Goal: Information Seeking & Learning: Understand process/instructions

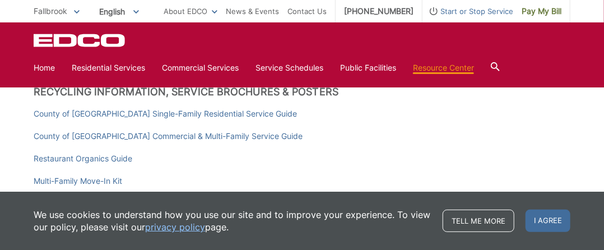
scroll to position [177, 0]
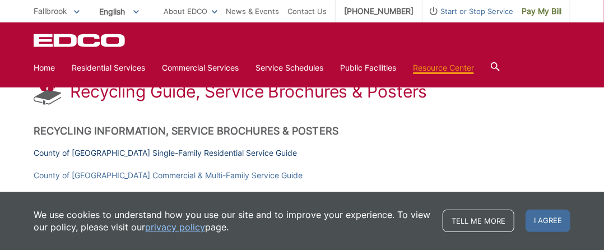
click at [158, 152] on link "County of [GEOGRAPHIC_DATA] Single-Family Residential Service Guide" at bounding box center [165, 153] width 263 height 12
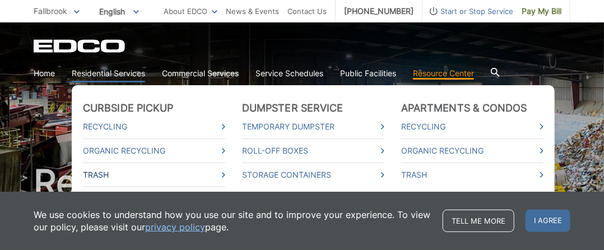
click at [105, 172] on link "Trash" at bounding box center [154, 175] width 142 height 12
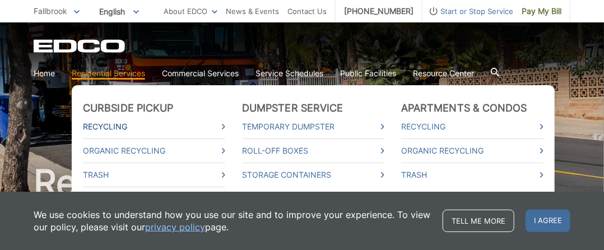
click at [105, 127] on link "Recycling" at bounding box center [154, 126] width 142 height 12
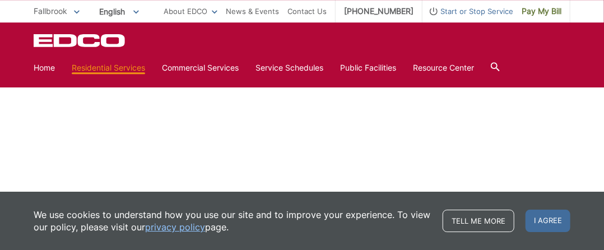
scroll to position [688, 0]
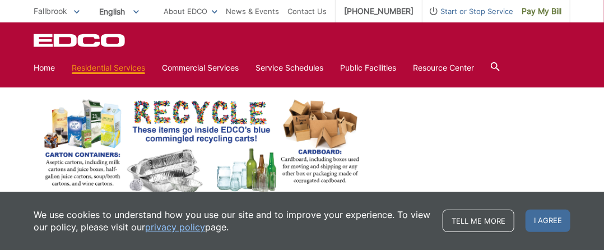
click at [88, 130] on img at bounding box center [202, 244] width 336 height 296
